Goal: Communication & Community: Connect with others

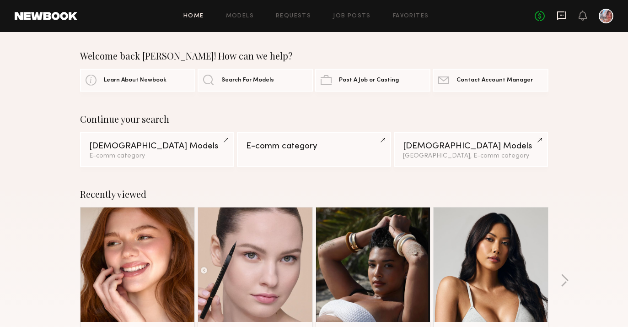
click at [559, 17] on icon at bounding box center [562, 16] width 10 height 10
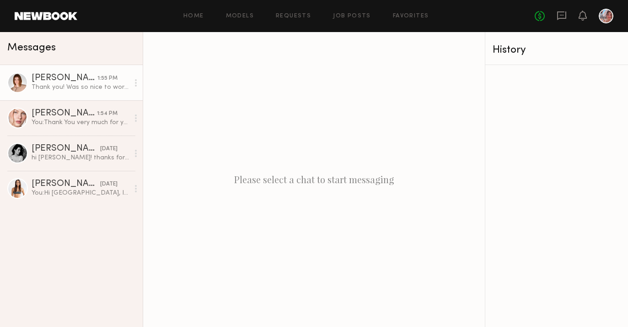
click at [83, 96] on link "[PERSON_NAME] 1:55 PM Thank you! Was so nice to work with you as well!!" at bounding box center [71, 82] width 143 height 35
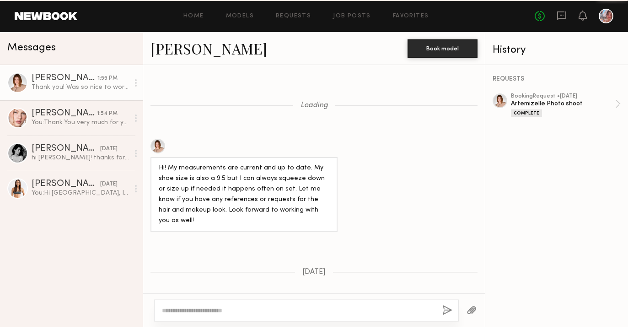
scroll to position [1228, 0]
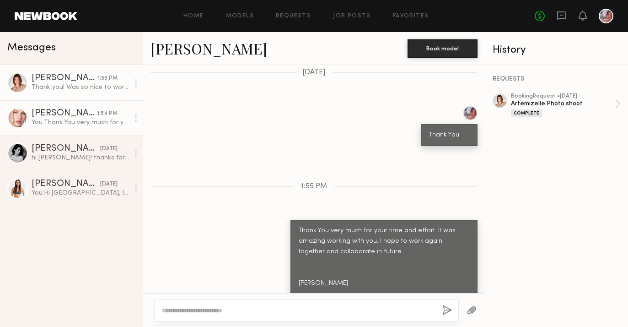
click at [89, 129] on link "[PERSON_NAME] 1:54 PM You: Thank You very much for your time and effort. It was…" at bounding box center [71, 117] width 143 height 35
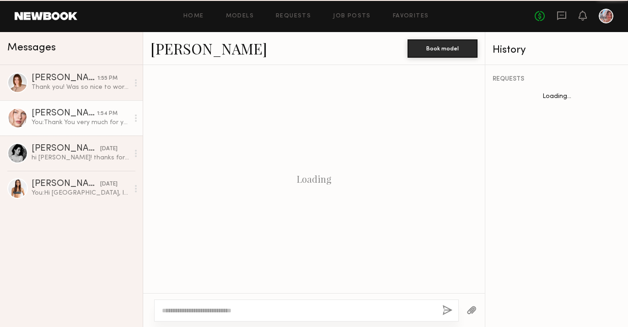
scroll to position [885, 0]
